Goal: Transaction & Acquisition: Purchase product/service

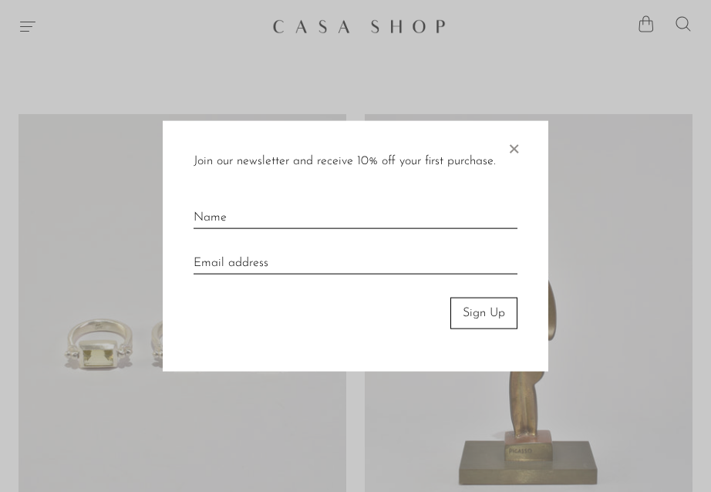
click at [528, 343] on div "Join our newsletter and receive 10% off your first purchase. × Sign Up" at bounding box center [355, 246] width 385 height 251
click at [513, 145] on span "×" at bounding box center [513, 145] width 15 height 31
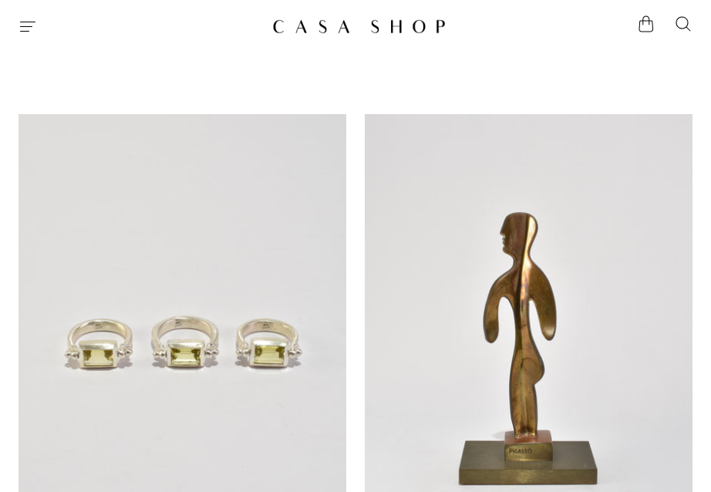
click at [528, 343] on link at bounding box center [529, 343] width 328 height 459
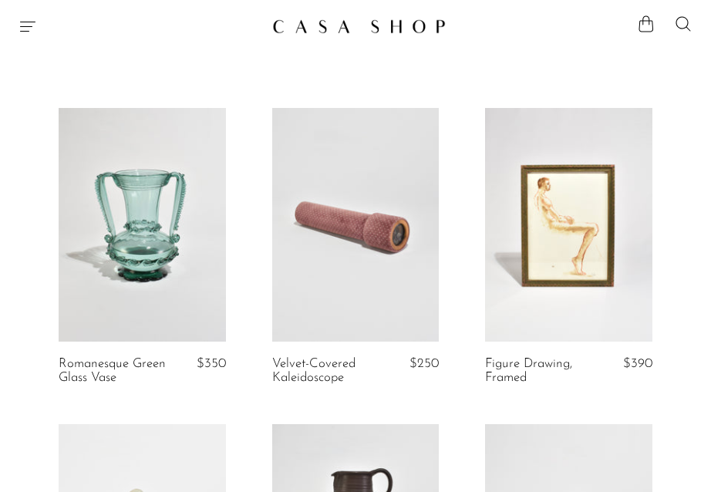
click at [325, 371] on span "Velvet-Covered Kaleidoscope" at bounding box center [313, 370] width 83 height 27
